Goal: Book appointment/travel/reservation

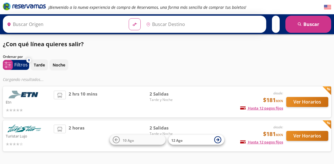
type input "[GEOGRAPHIC_DATA], [GEOGRAPHIC_DATA]"
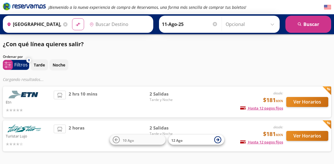
type input "Toluca, [GEOGRAPHIC_DATA]"
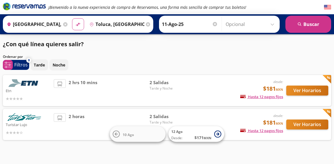
click at [273, 25] on input "Opcional" at bounding box center [250, 24] width 51 height 14
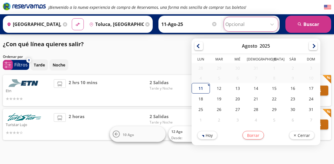
click at [273, 25] on input "Opcional" at bounding box center [250, 24] width 51 height 14
click at [150, 55] on div "Ordenar por" at bounding box center [167, 56] width 328 height 5
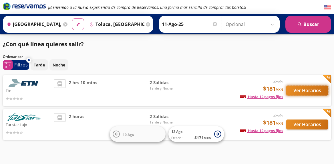
click at [300, 89] on button "Ver Horarios" at bounding box center [307, 91] width 42 height 10
